Goal: Information Seeking & Learning: Learn about a topic

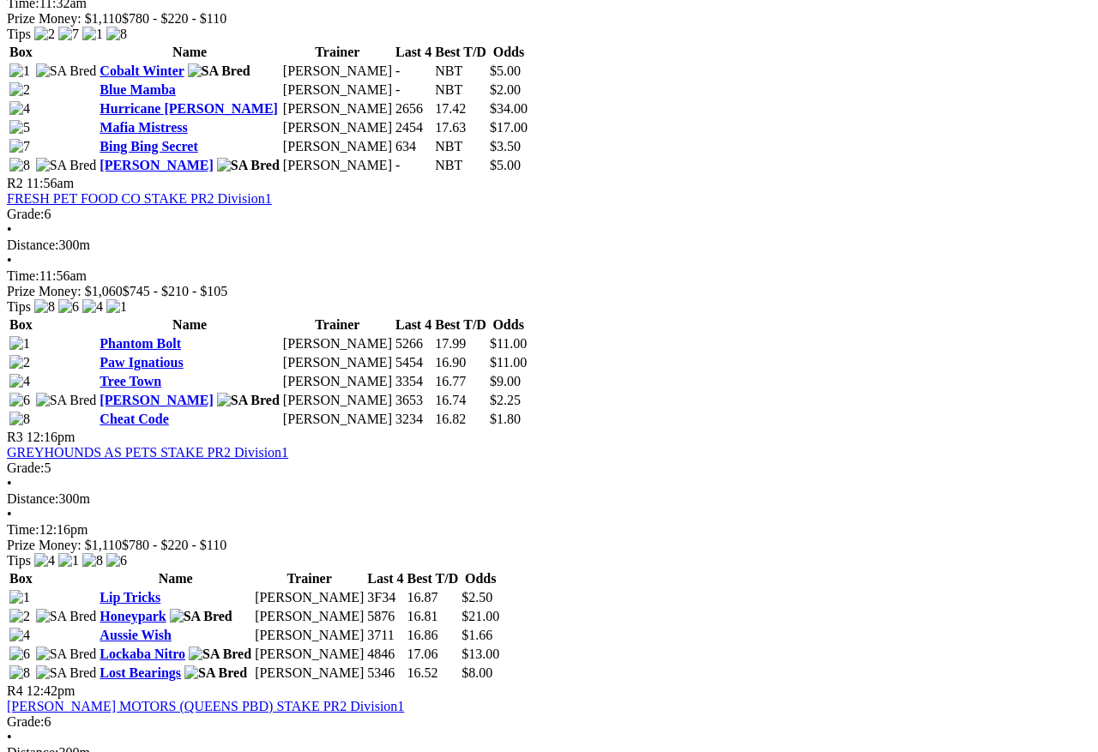
scroll to position [965, 0]
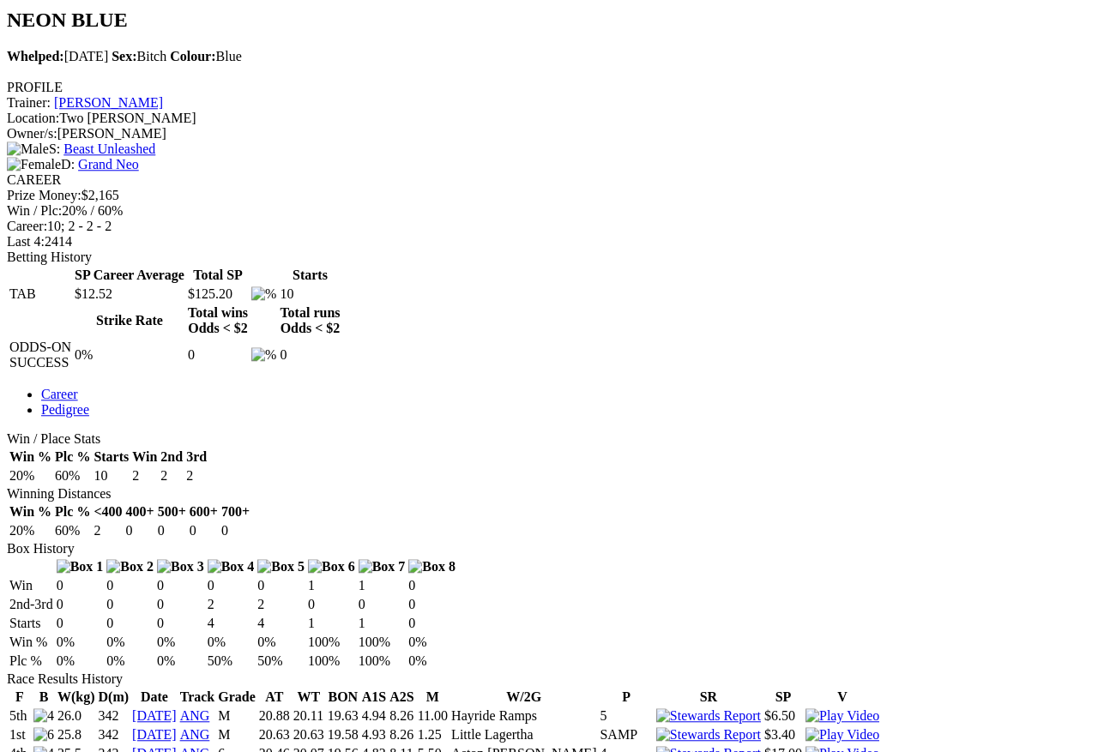
scroll to position [665, 0]
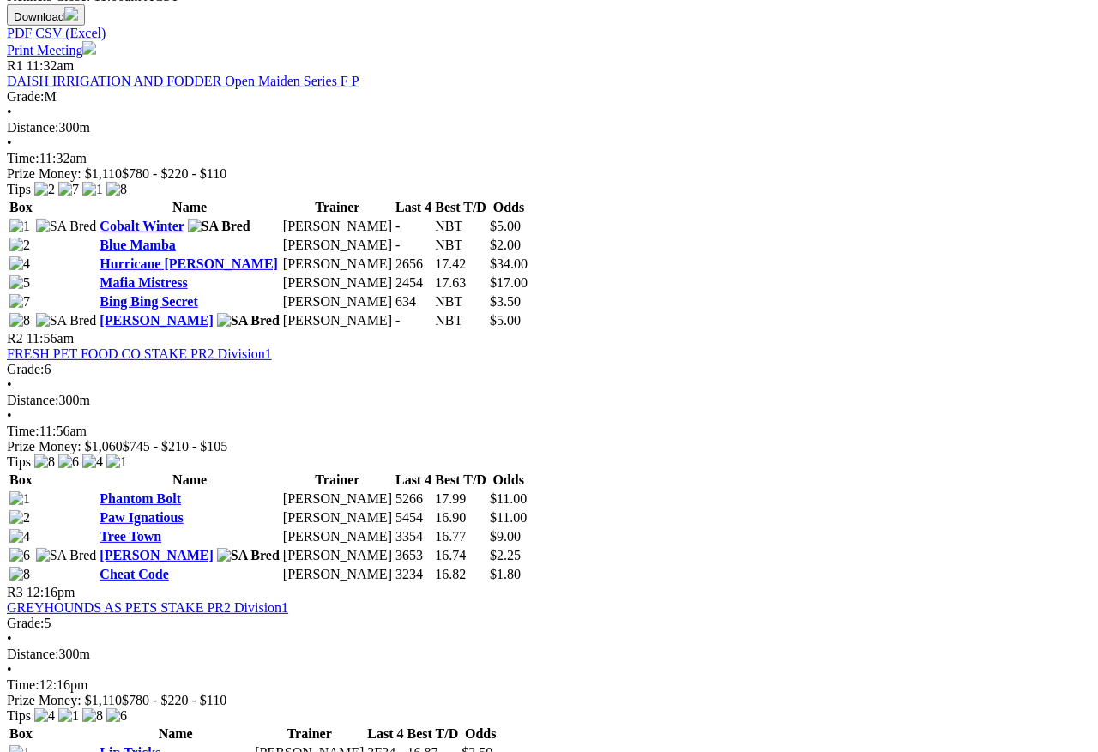
scroll to position [806, 0]
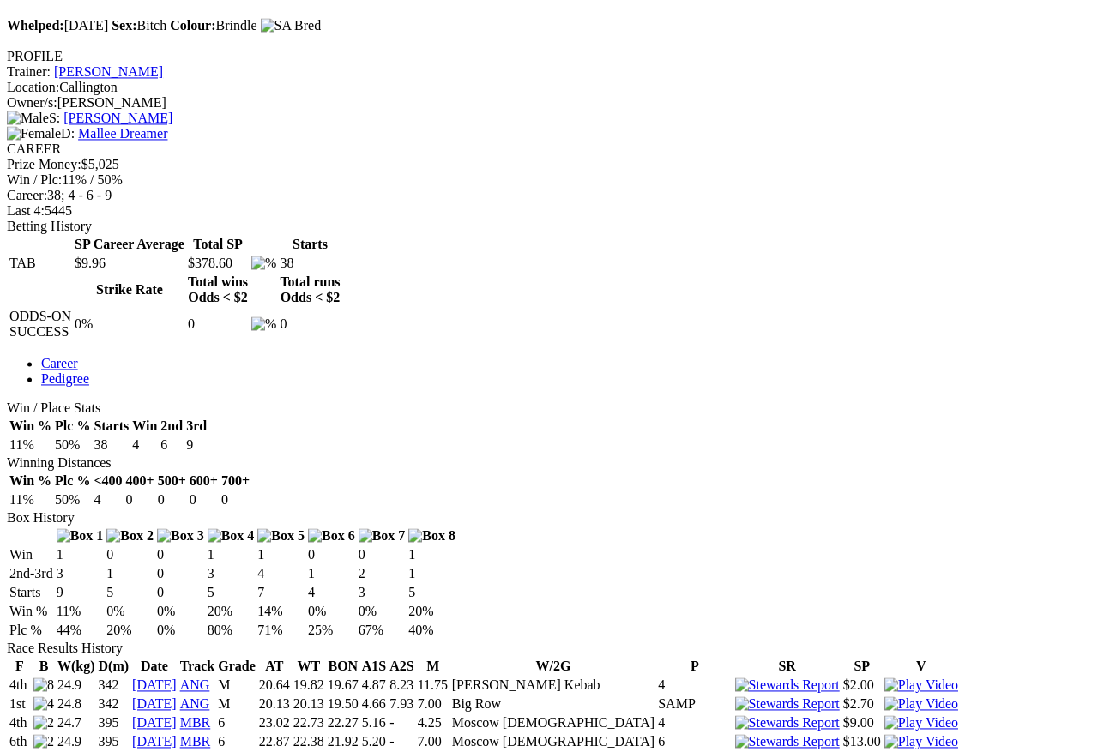
scroll to position [1088, 0]
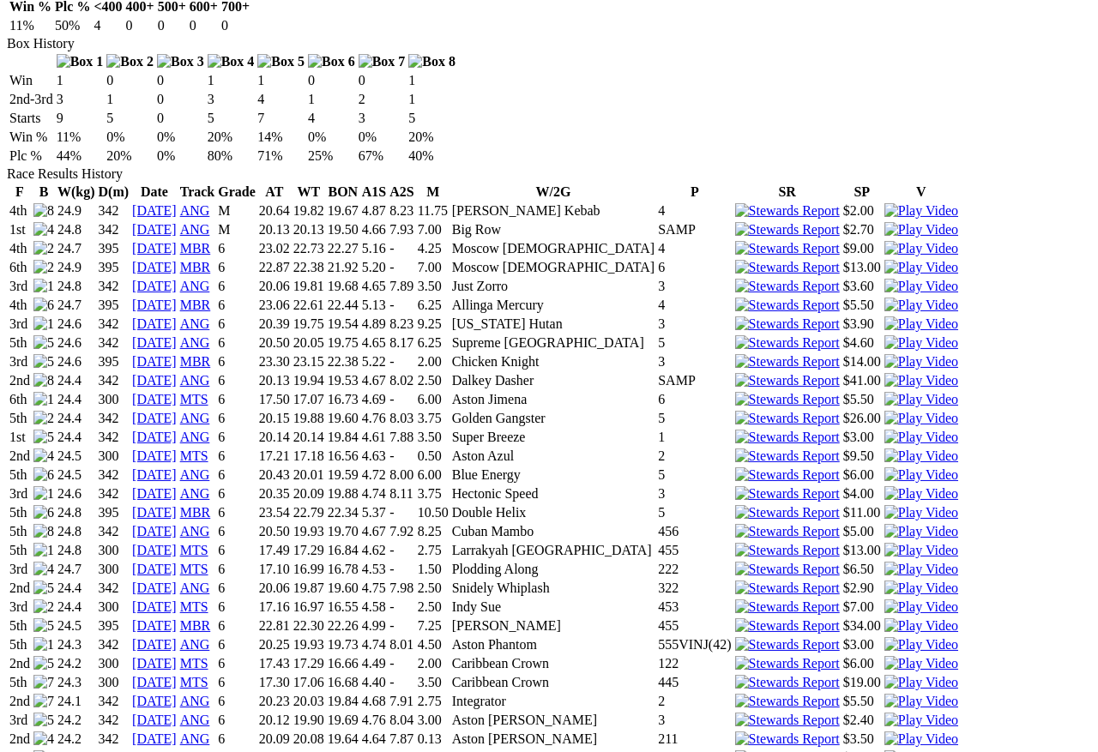
click at [884, 750] on img at bounding box center [921, 757] width 74 height 15
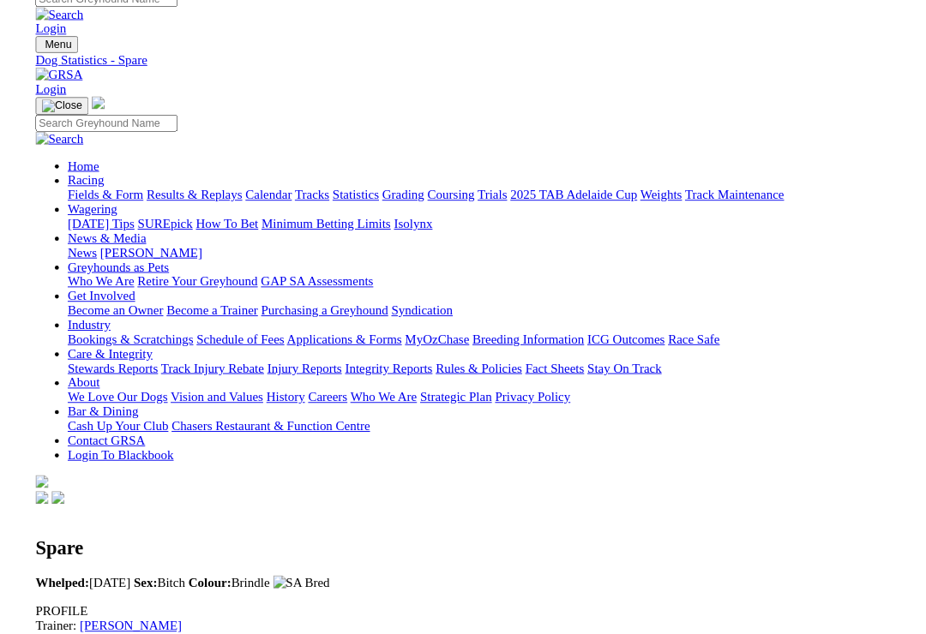
scroll to position [0, 0]
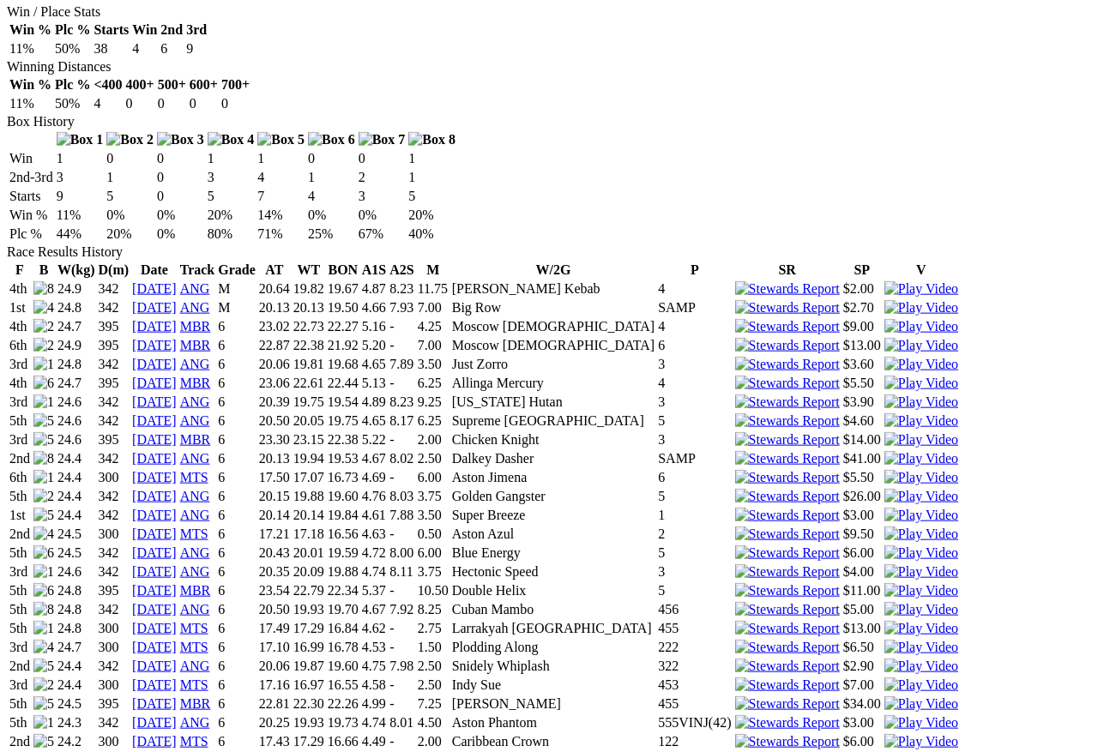
scroll to position [1096, 0]
